Goal: Check status

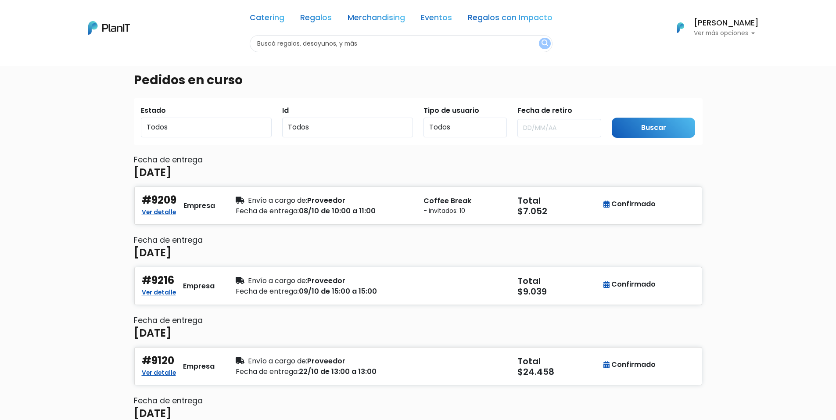
click at [719, 33] on p "Ver más opciones" at bounding box center [726, 33] width 65 height 6
drag, startPoint x: 708, startPoint y: 85, endPoint x: 702, endPoint y: 84, distance: 5.8
click at [708, 86] on span "Historial" at bounding box center [702, 87] width 28 height 10
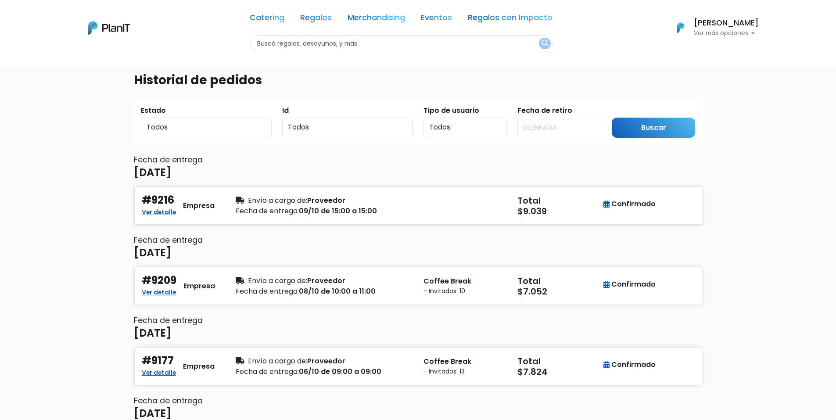
click at [743, 32] on p "Ver más opciones" at bounding box center [726, 33] width 65 height 6
click at [703, 84] on span "Historial" at bounding box center [702, 87] width 28 height 10
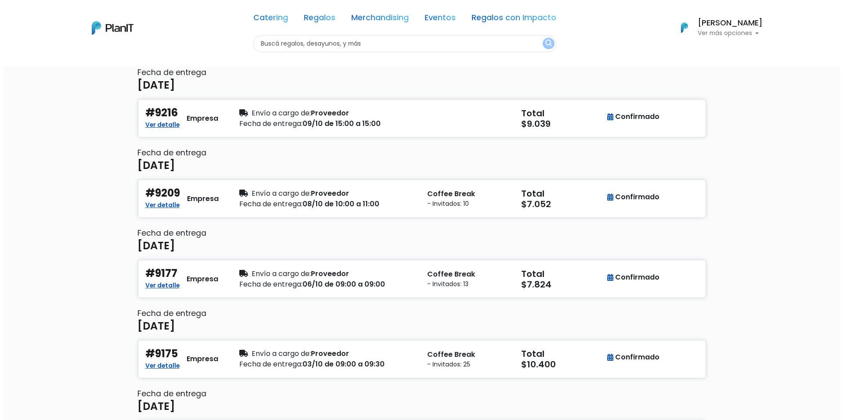
scroll to position [88, 0]
click at [167, 285] on link "Ver detalle" at bounding box center [159, 284] width 34 height 11
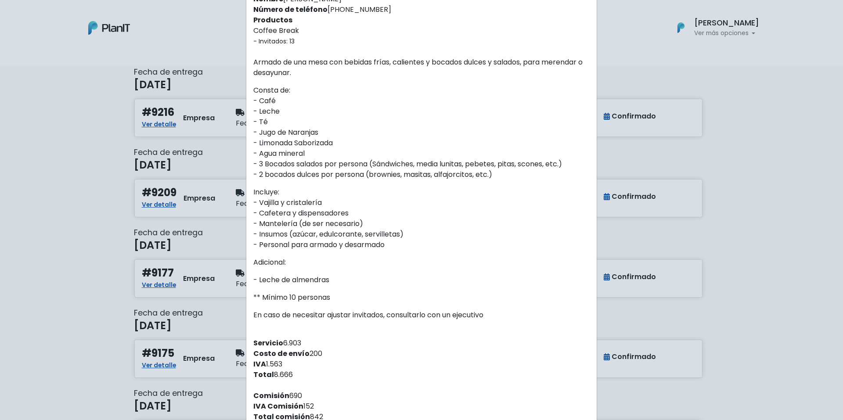
scroll to position [245, 0]
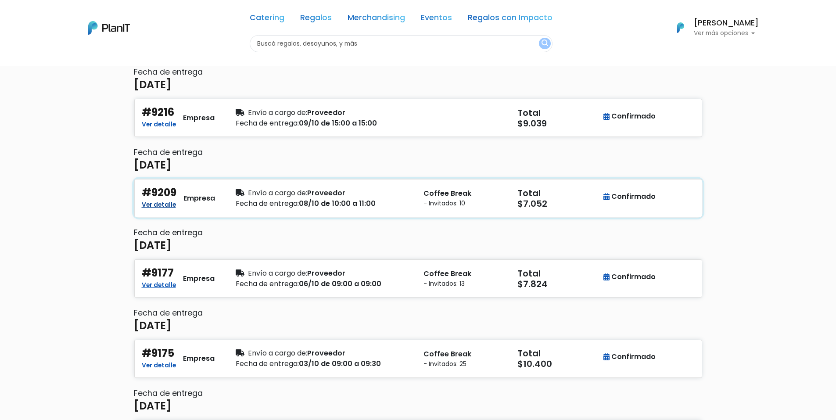
click at [166, 205] on link "Ver detalle" at bounding box center [159, 203] width 34 height 11
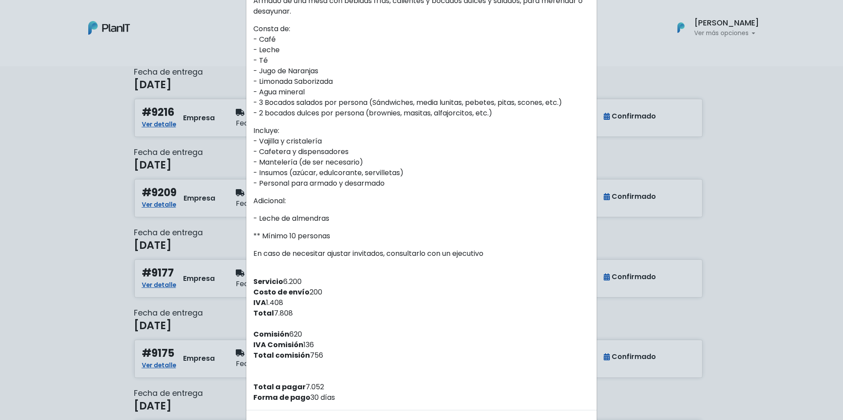
scroll to position [219, 0]
